Goal: Find specific page/section: Locate a particular part of the current website

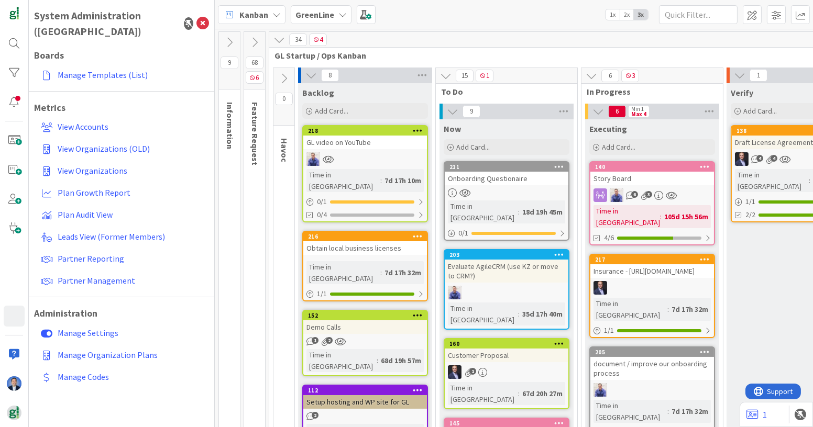
click at [251, 10] on span "Kanban" at bounding box center [253, 14] width 29 height 13
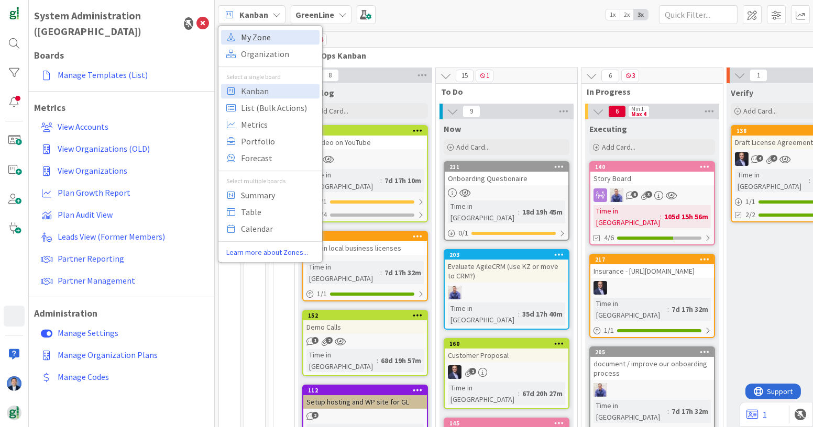
click at [264, 36] on span "My Zone" at bounding box center [278, 37] width 75 height 16
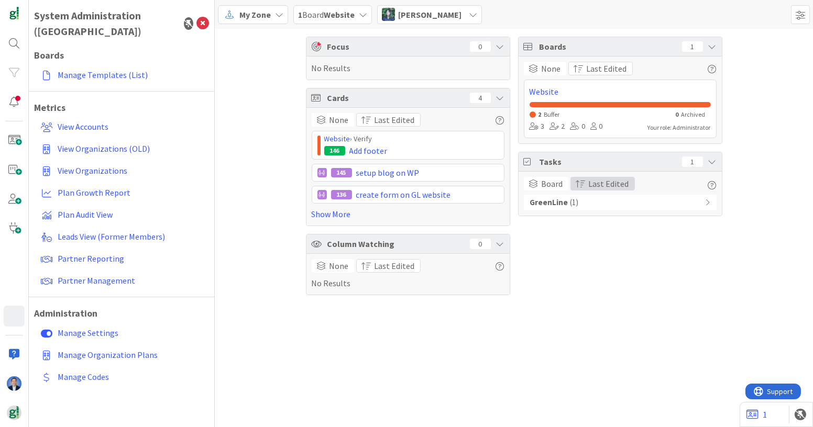
click at [605, 186] on span "Last Edited" at bounding box center [609, 183] width 40 height 13
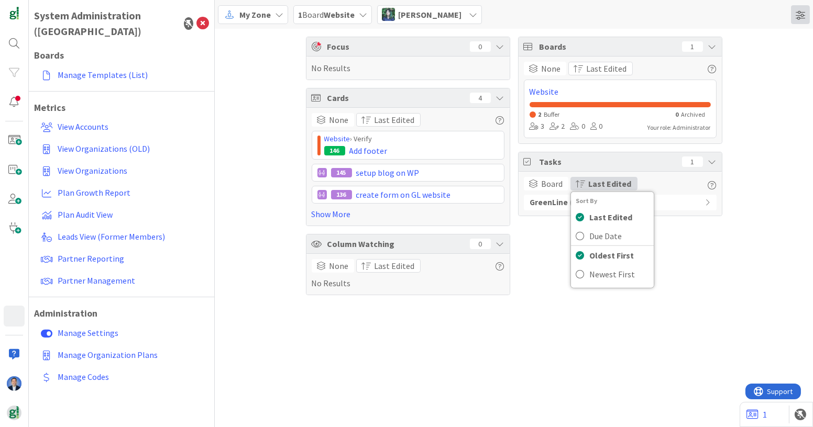
click at [798, 17] on span at bounding box center [800, 14] width 19 height 19
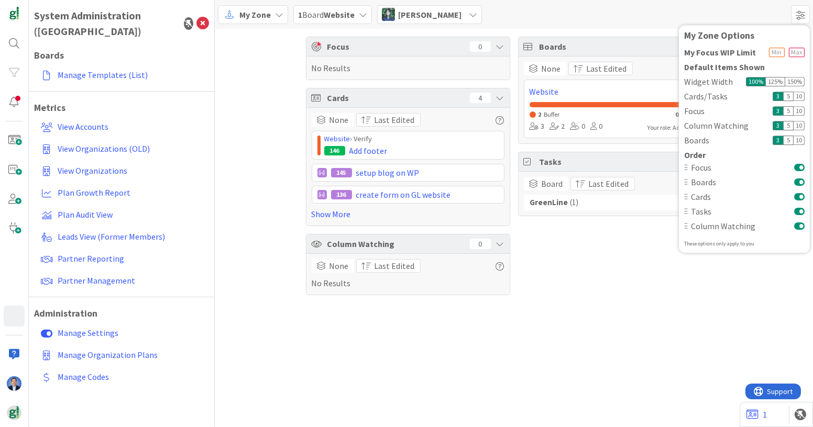
click at [575, 281] on div "Boards 1 None Last Edited Website 2 Buffer 0 Archived 3 2 0 0 Your role: Admini…" at bounding box center [620, 166] width 204 height 259
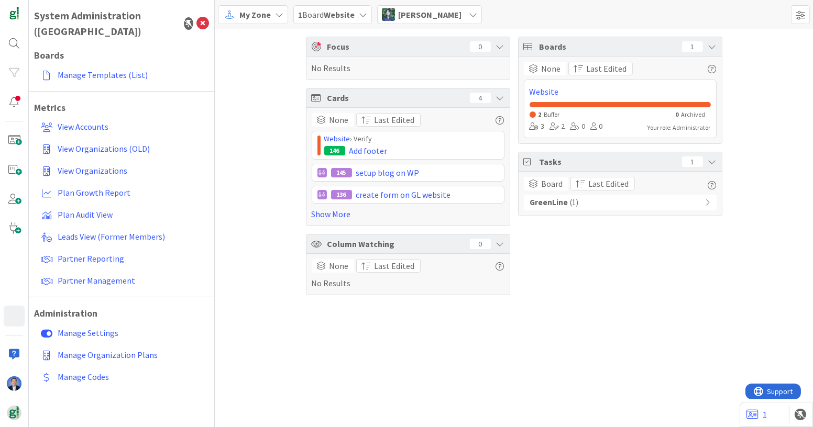
click at [615, 198] on div "GreenLine ( 1 )" at bounding box center [620, 203] width 193 height 16
click at [549, 179] on span "Board" at bounding box center [551, 183] width 21 height 13
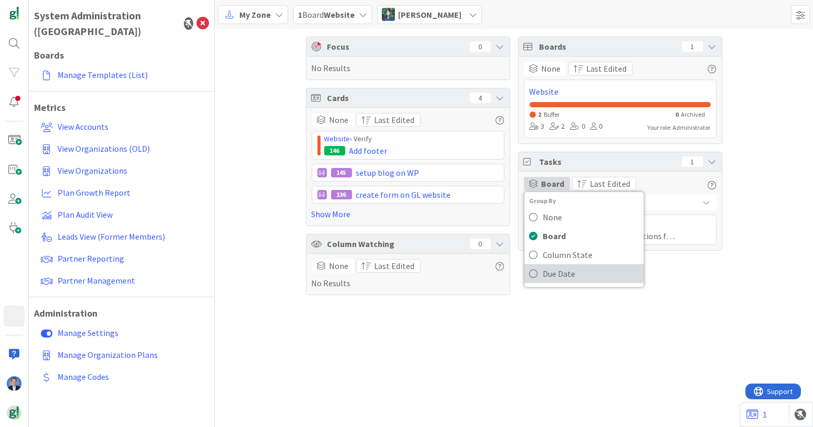
click at [553, 274] on span "Due Date" at bounding box center [590, 274] width 95 height 16
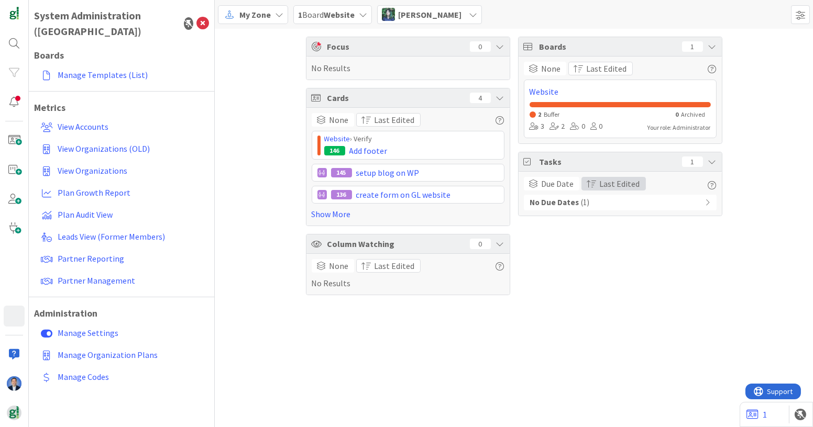
click at [606, 181] on span "Last Edited" at bounding box center [619, 183] width 40 height 13
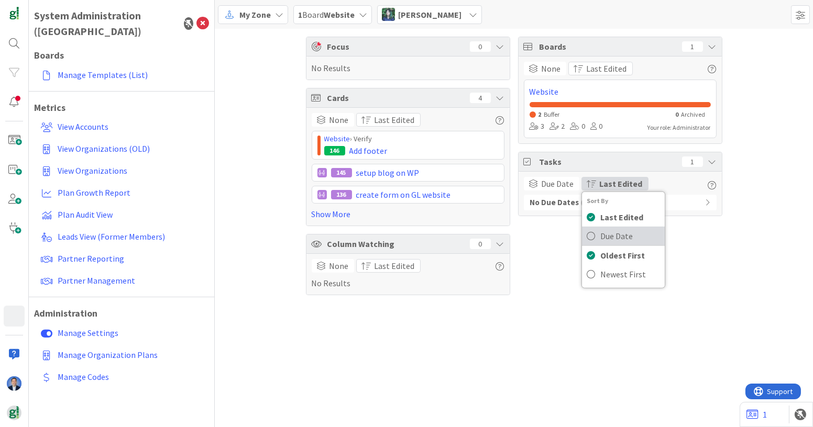
click at [614, 230] on span "Due Date" at bounding box center [617, 236] width 32 height 13
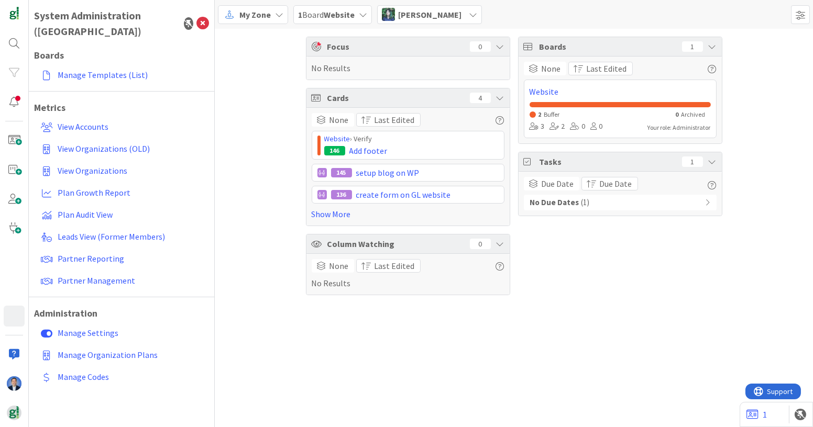
click at [614, 193] on div "Due Date Group By None Board Column State Due Date Due Date Sort By Last Edited…" at bounding box center [620, 194] width 193 height 34
click at [612, 199] on div "No Due Dates ( 1 )" at bounding box center [620, 203] width 193 height 16
click at [612, 181] on span "Due Date" at bounding box center [615, 183] width 32 height 13
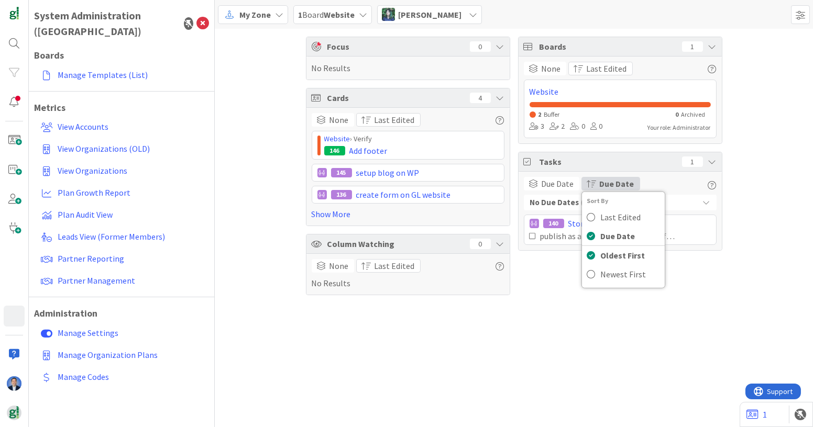
click at [398, 16] on span "[PERSON_NAME]" at bounding box center [429, 14] width 63 height 13
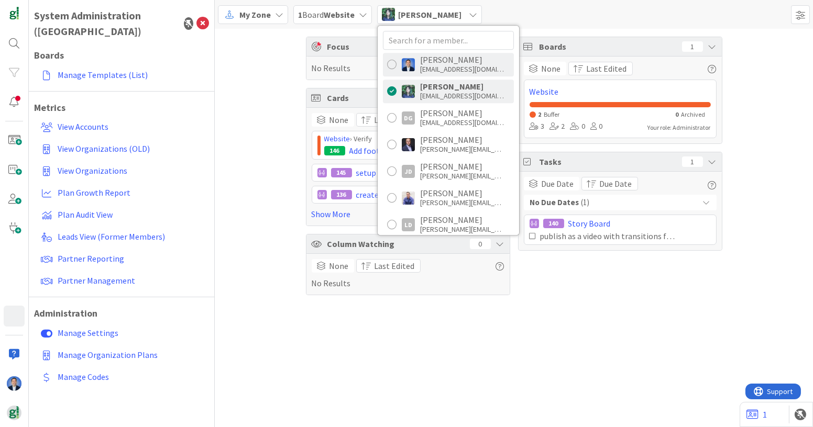
click at [417, 59] on div "[PERSON_NAME] [PERSON_NAME][EMAIL_ADDRESS][DOMAIN_NAME]" at bounding box center [448, 65] width 131 height 24
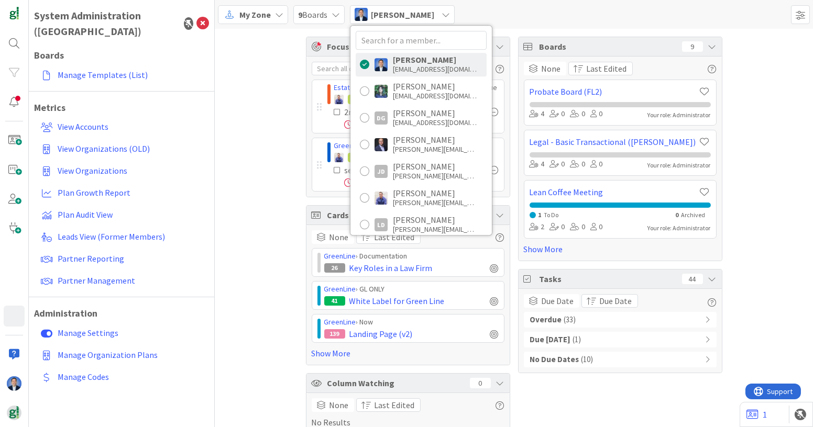
click at [753, 187] on div "Focus 2 Estate Planning Matter Workflow 2️⃣ › Drafting Queue 168 [PERSON_NAME] …" at bounding box center [514, 236] width 598 height 414
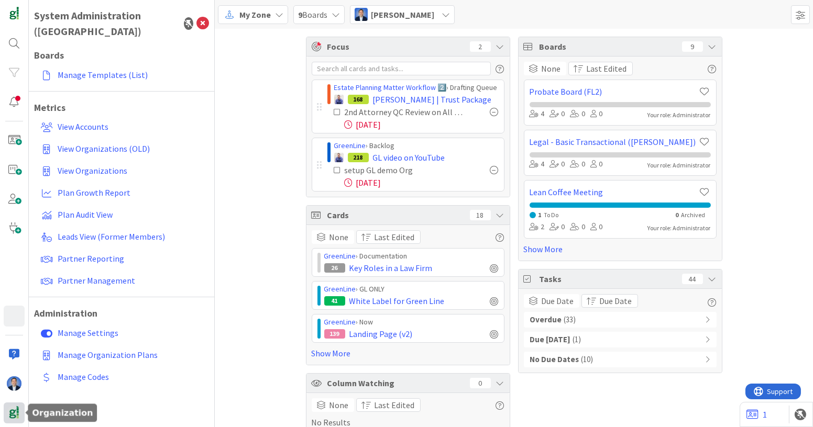
click at [11, 418] on img at bounding box center [14, 413] width 15 height 15
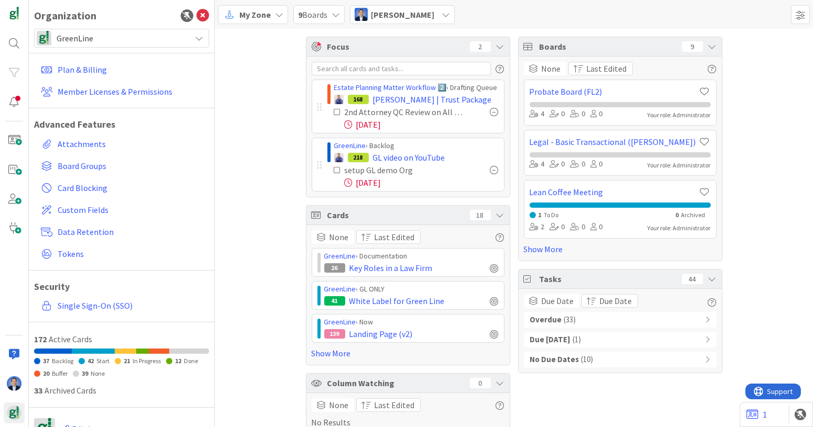
click at [145, 42] on span "GreenLine" at bounding box center [121, 38] width 129 height 15
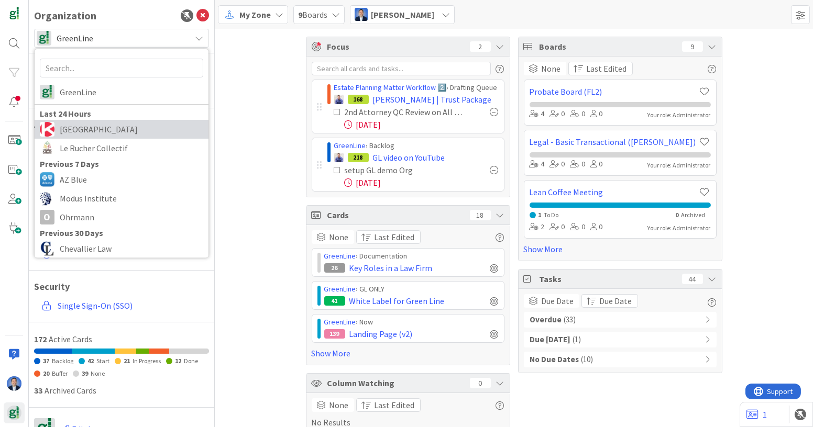
click at [130, 125] on span "[GEOGRAPHIC_DATA]" at bounding box center [131, 129] width 143 height 16
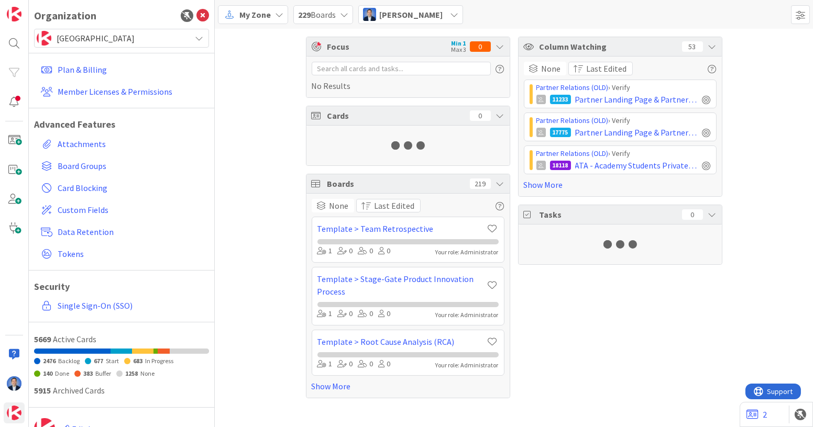
click at [244, 15] on span "My Zone" at bounding box center [254, 14] width 31 height 13
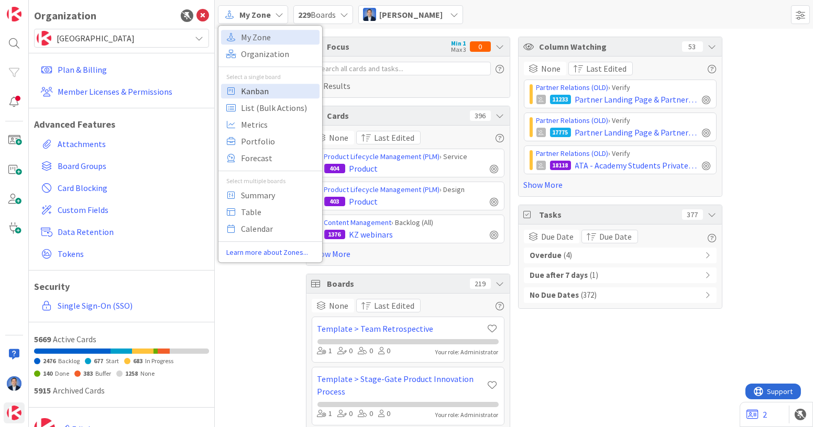
click at [250, 90] on span "Kanban" at bounding box center [278, 91] width 75 height 16
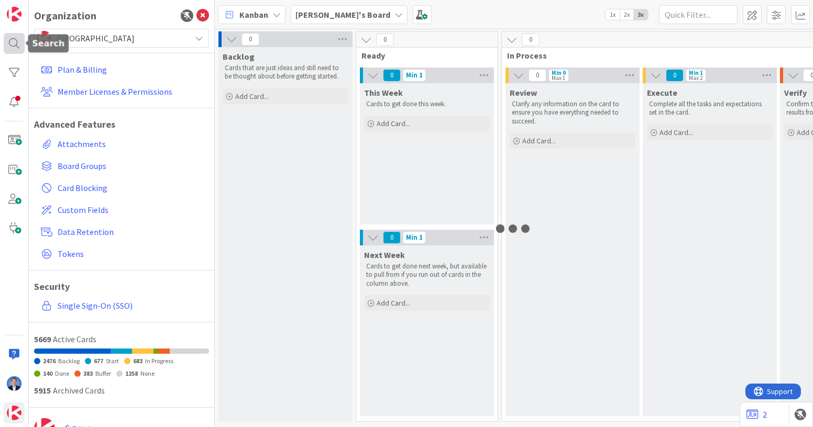
click at [16, 44] on div at bounding box center [14, 43] width 21 height 21
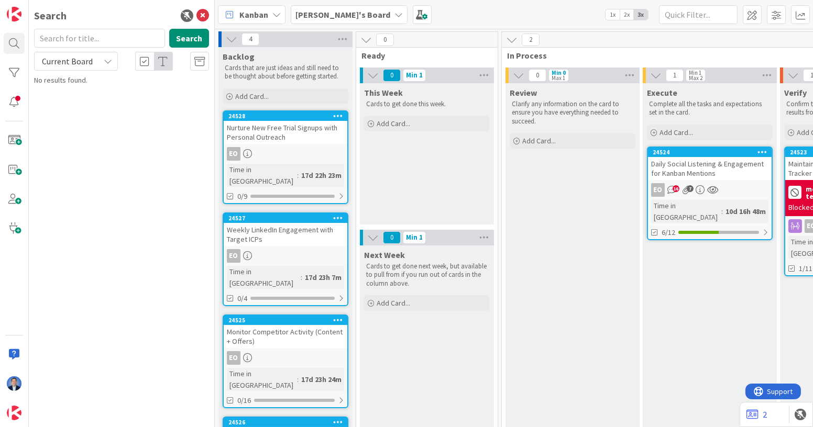
click at [91, 62] on span "Current Board" at bounding box center [67, 61] width 51 height 10
click at [83, 99] on span "All Boards" at bounding box center [94, 105] width 109 height 16
click at [90, 42] on input "text" at bounding box center [99, 38] width 131 height 19
type input "accounting"
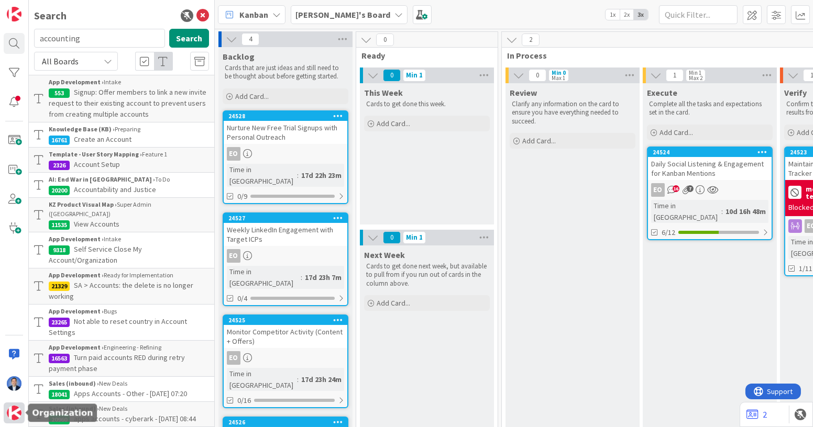
click at [13, 411] on img at bounding box center [14, 413] width 15 height 15
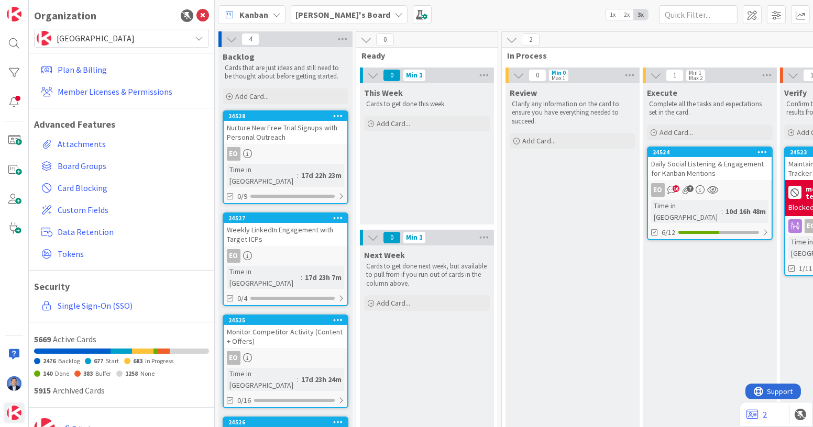
click at [139, 42] on span "[GEOGRAPHIC_DATA]" at bounding box center [121, 38] width 129 height 15
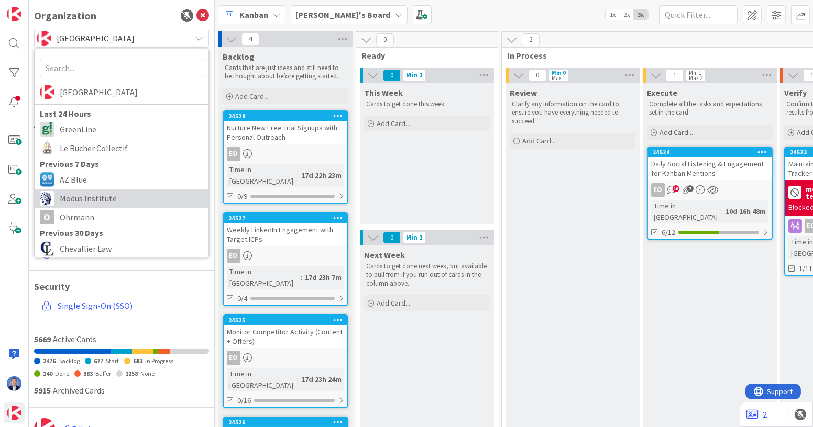
click at [117, 192] on span "Modus Institute" at bounding box center [131, 199] width 143 height 16
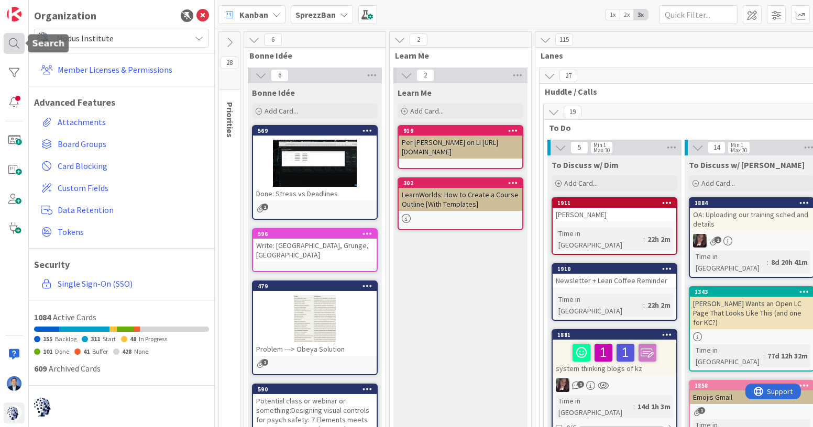
click at [12, 41] on div at bounding box center [14, 43] width 21 height 21
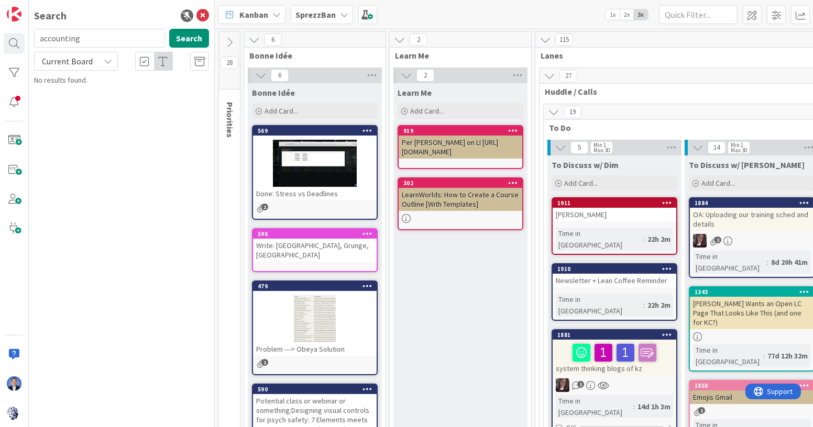
click at [88, 62] on span "Current Board" at bounding box center [67, 61] width 51 height 10
click at [85, 98] on span "All Boards" at bounding box center [94, 105] width 109 height 16
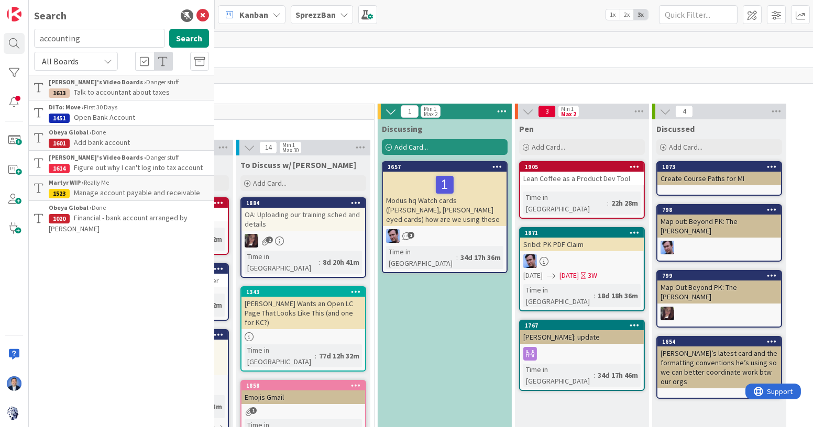
scroll to position [0, 449]
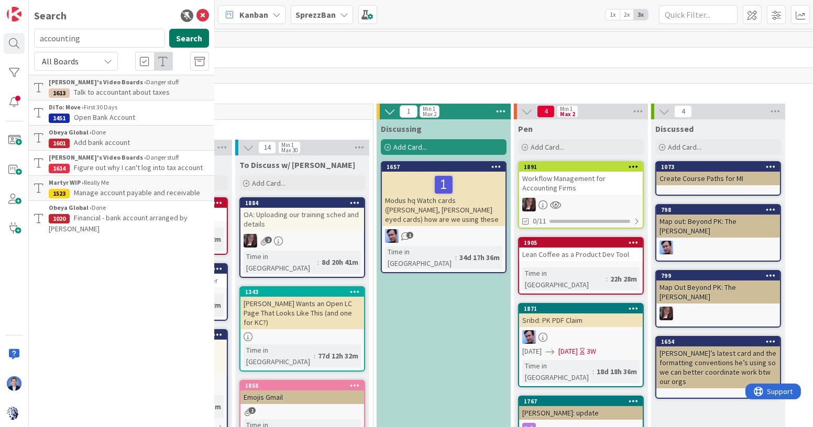
click at [194, 40] on button "Search" at bounding box center [189, 38] width 40 height 19
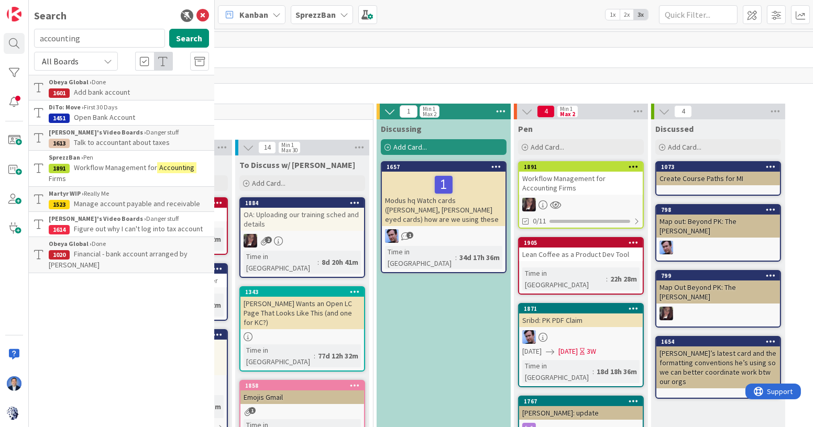
click at [121, 176] on p "Workflow Management for Accounting Firms" at bounding box center [129, 173] width 160 height 22
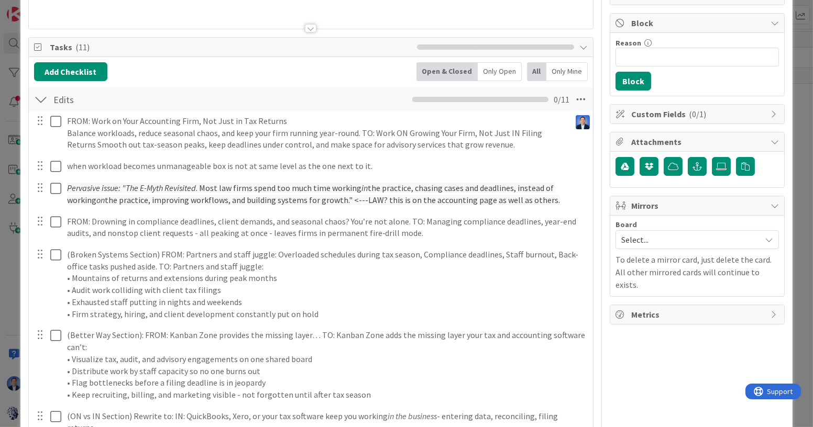
scroll to position [117, 0]
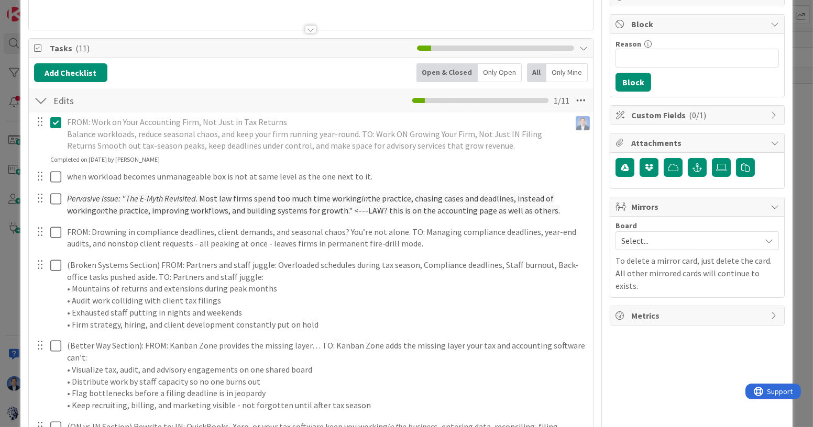
type input "Workflow Management for Accounting Firms"
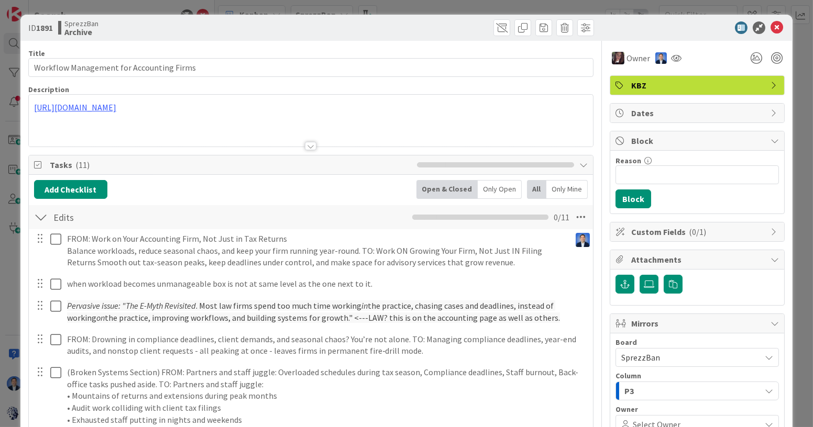
type input "Workflow Management for Accounting Firms"
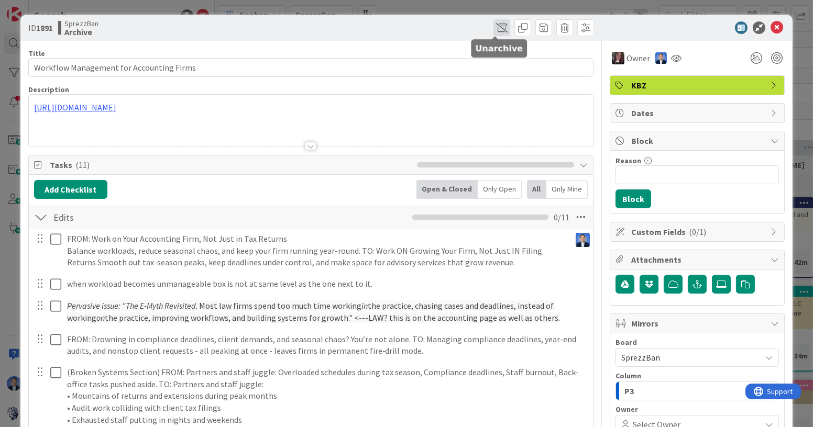
click at [493, 28] on span at bounding box center [501, 27] width 17 height 17
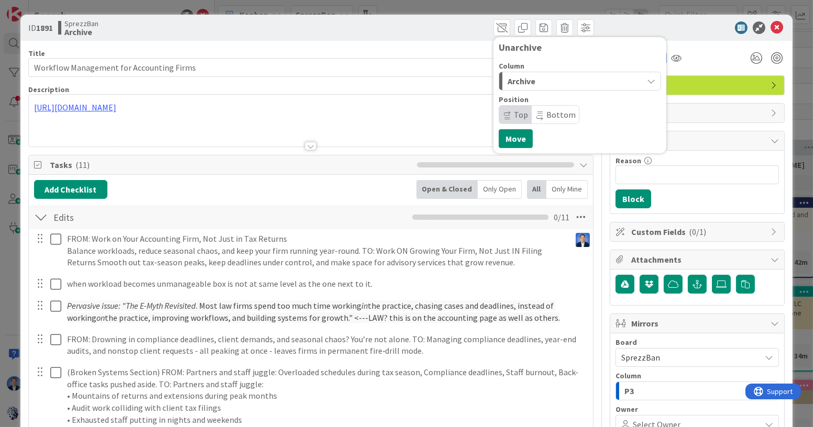
click at [515, 75] on span "Archive" at bounding box center [521, 81] width 28 height 14
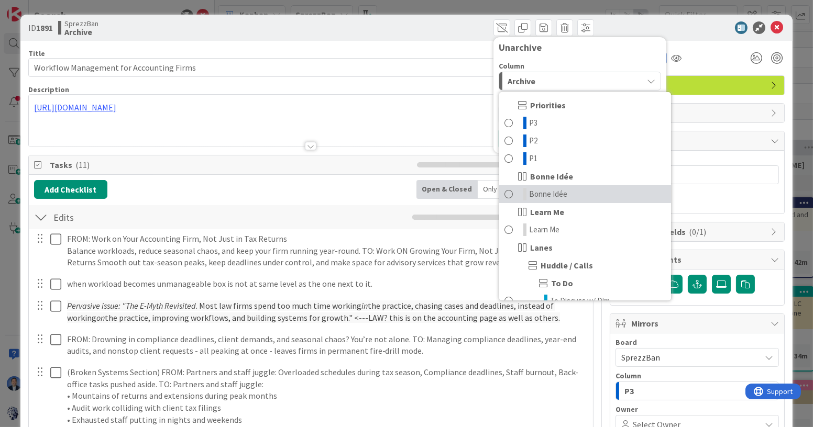
scroll to position [34, 0]
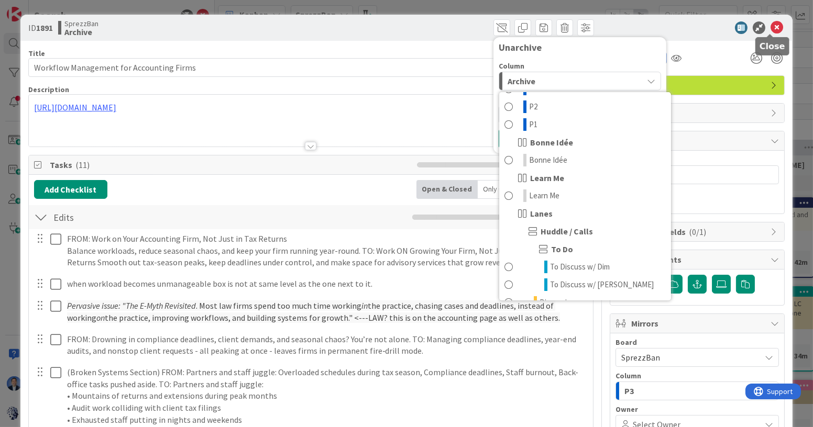
click at [772, 28] on icon at bounding box center [776, 27] width 13 height 13
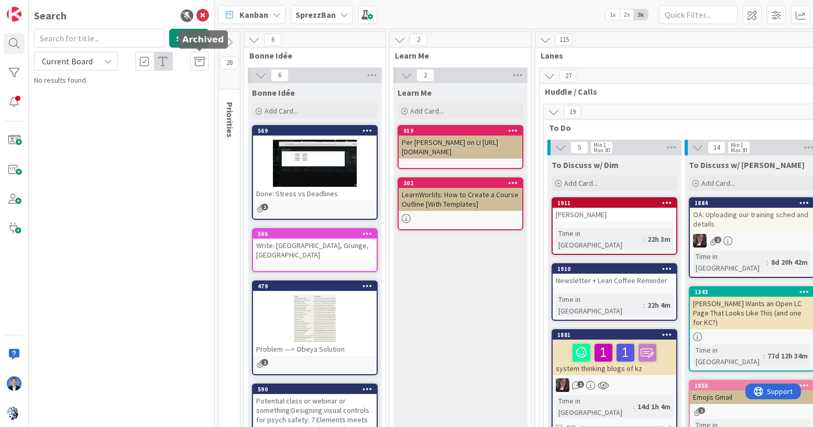
click at [197, 62] on icon at bounding box center [199, 62] width 10 height 10
click at [136, 36] on input "text" at bounding box center [99, 38] width 131 height 19
type input "accounting"
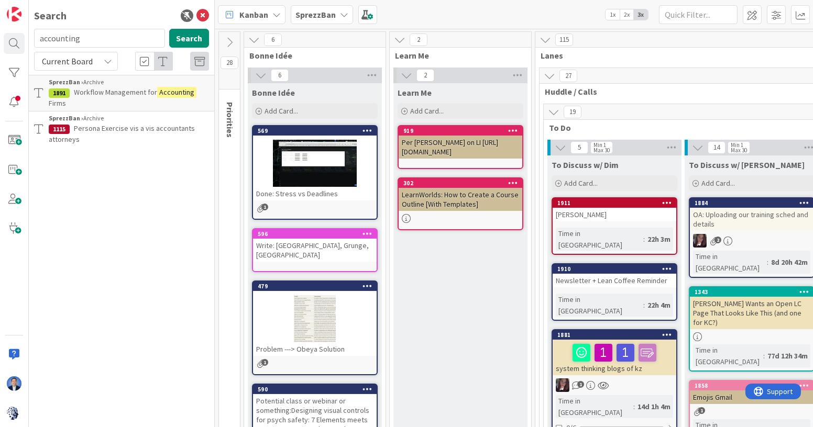
click at [112, 91] on span "Workflow Management for" at bounding box center [115, 91] width 83 height 9
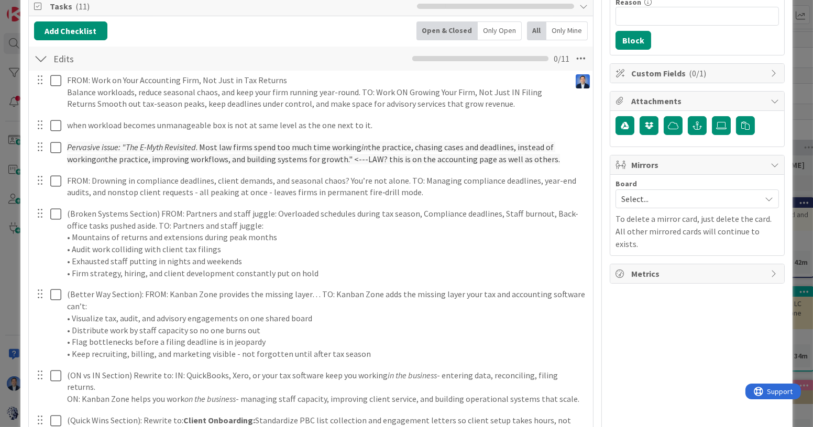
scroll to position [130, 0]
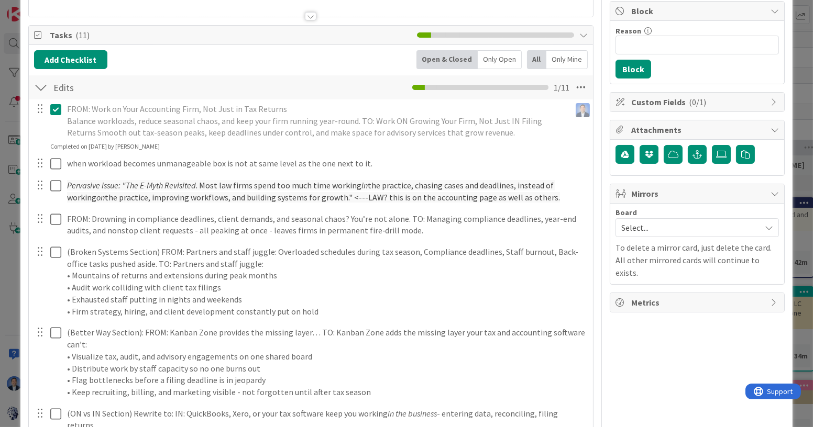
type input "Workflow Management for Accounting Firms"
